Goal: Task Accomplishment & Management: Use online tool/utility

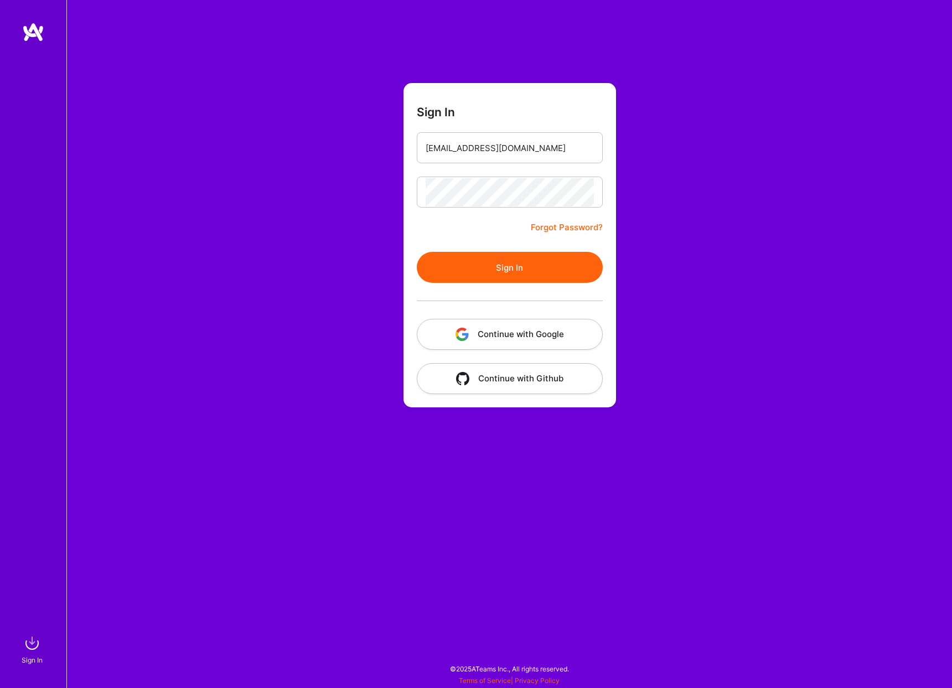
click at [498, 272] on button "Sign In" at bounding box center [510, 267] width 186 height 31
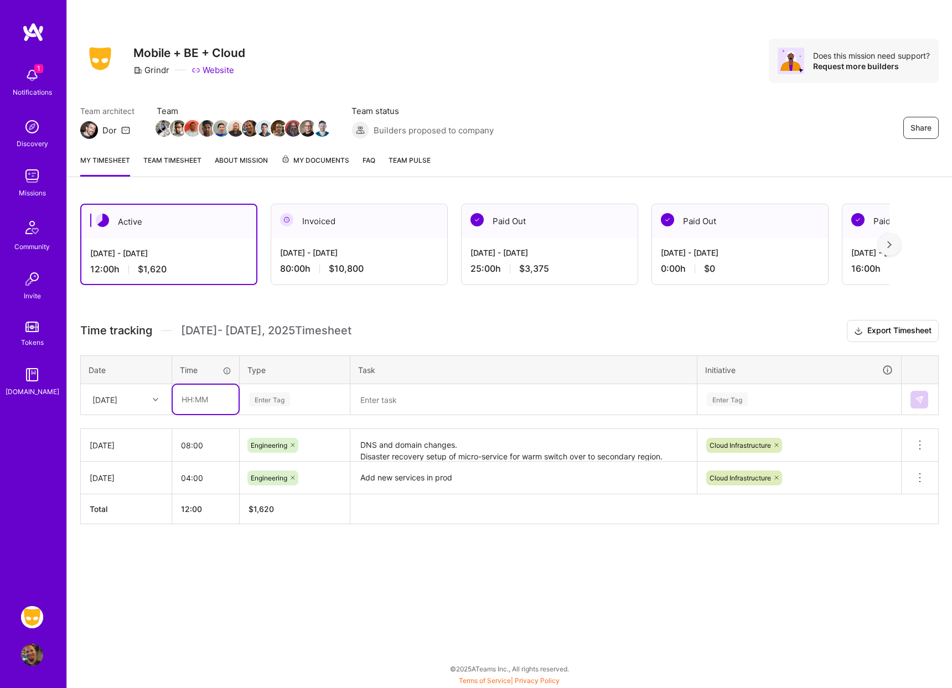
click at [206, 393] on input "text" at bounding box center [206, 399] width 66 height 29
type input "08:00"
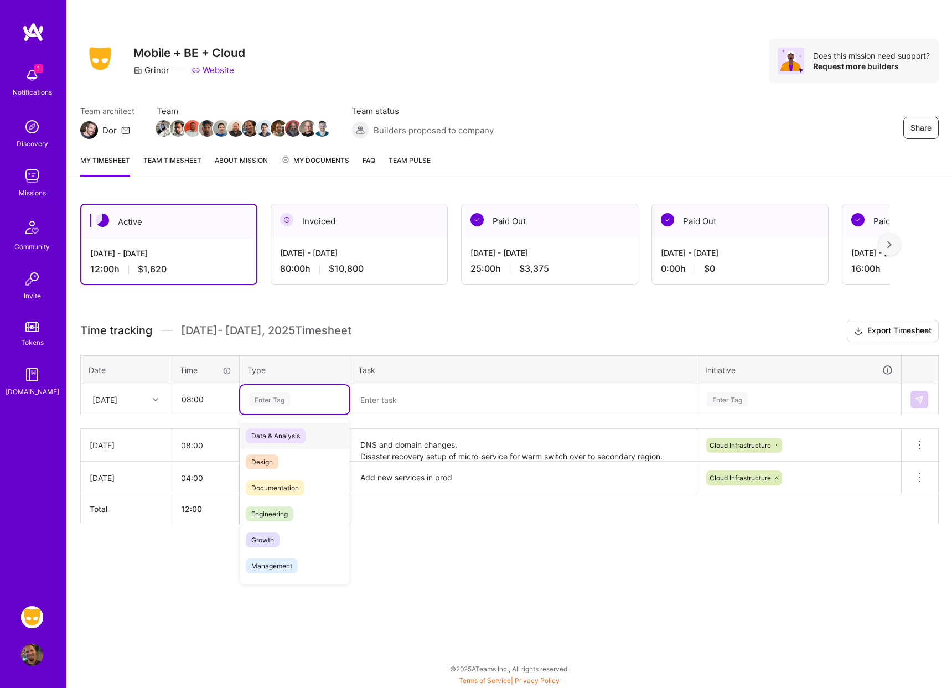
click at [276, 396] on div "Enter Tag" at bounding box center [269, 399] width 41 height 17
click at [276, 507] on span "Engineering" at bounding box center [270, 513] width 48 height 15
click at [712, 401] on div "Enter Tag" at bounding box center [727, 399] width 41 height 17
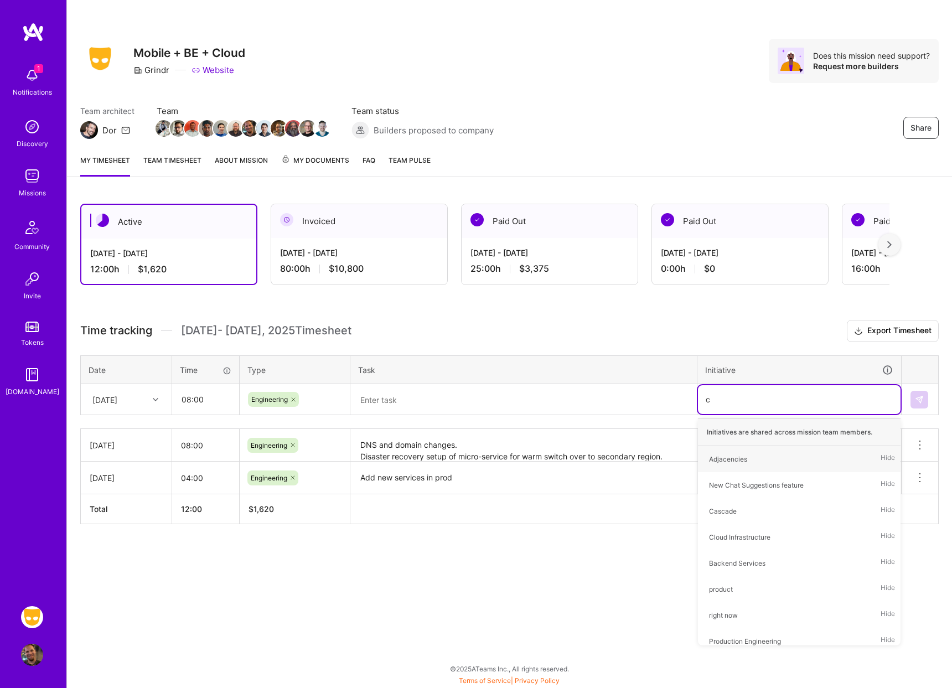
type input "cl"
click at [742, 457] on div "Cloud Infrastructure" at bounding box center [739, 459] width 61 height 12
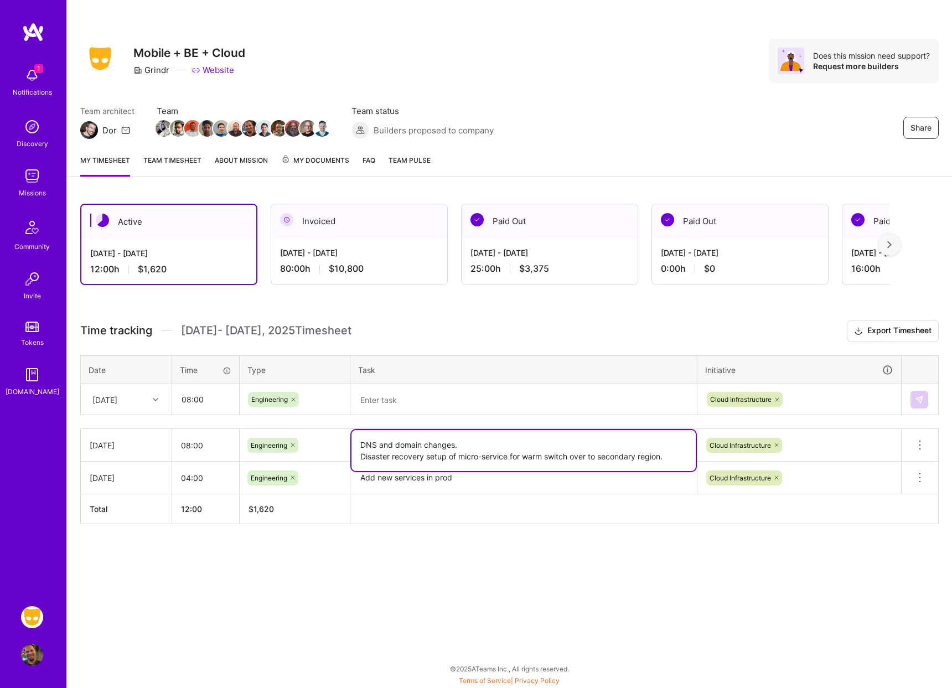
drag, startPoint x: 358, startPoint y: 458, endPoint x: 512, endPoint y: 455, distance: 153.8
click at [512, 455] on textarea "DNS and domain changes. Disaster recovery setup of micro-service for warm switc…" at bounding box center [523, 450] width 344 height 41
click at [509, 455] on textarea "DNS and domain changes. Disaster recovery setup of micro-service for warm switc…" at bounding box center [523, 450] width 344 height 41
type textarea "DNS and domain changes. Disaster recovery setup of micro-services for warm swit…"
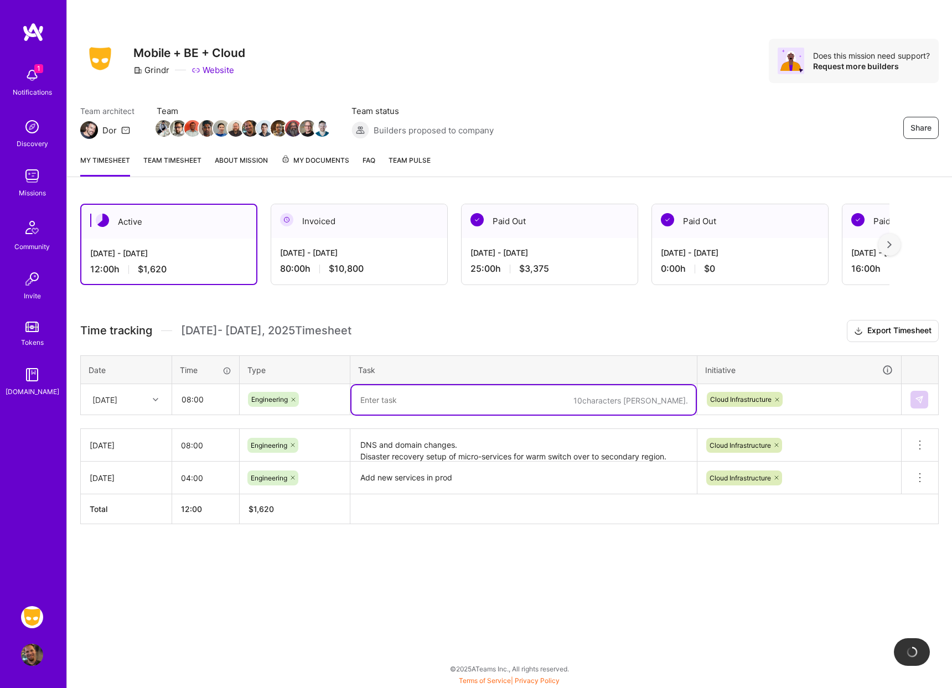
click at [471, 408] on textarea at bounding box center [523, 399] width 344 height 29
paste textarea "Disaster recovery setup of micro-service"
type textarea "Disaster recovery setup of micro-services"
click at [924, 398] on button at bounding box center [919, 400] width 18 height 18
